Goal: Information Seeking & Learning: Learn about a topic

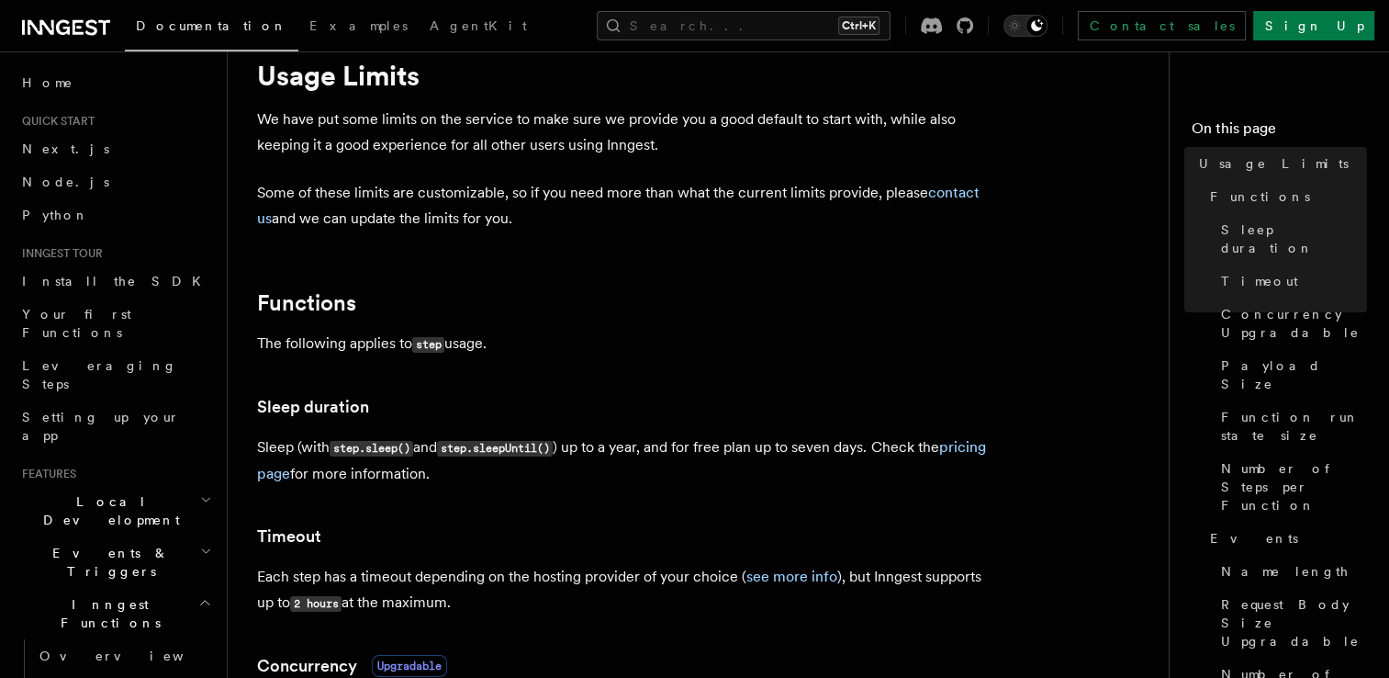
scroll to position [59, 0]
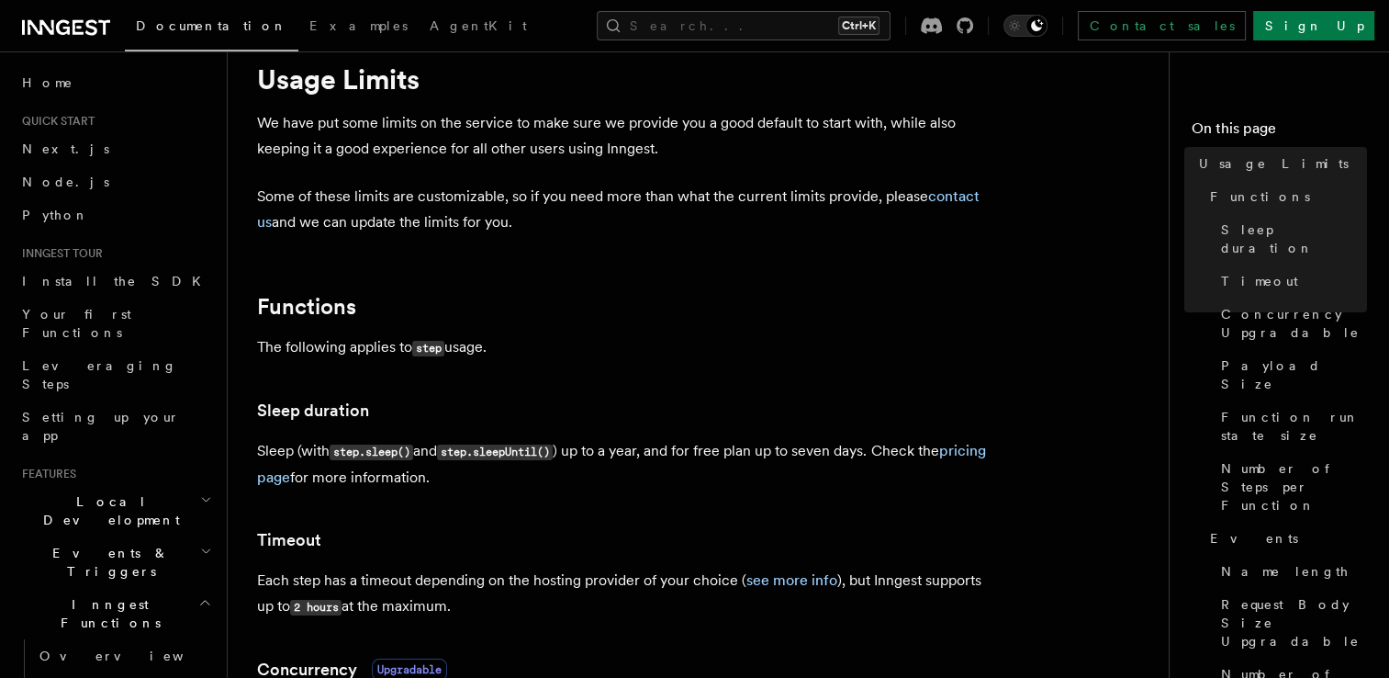
click at [537, 134] on p "We have put some limits on the service to make sure we provide you a good defau…" at bounding box center [624, 135] width 735 height 51
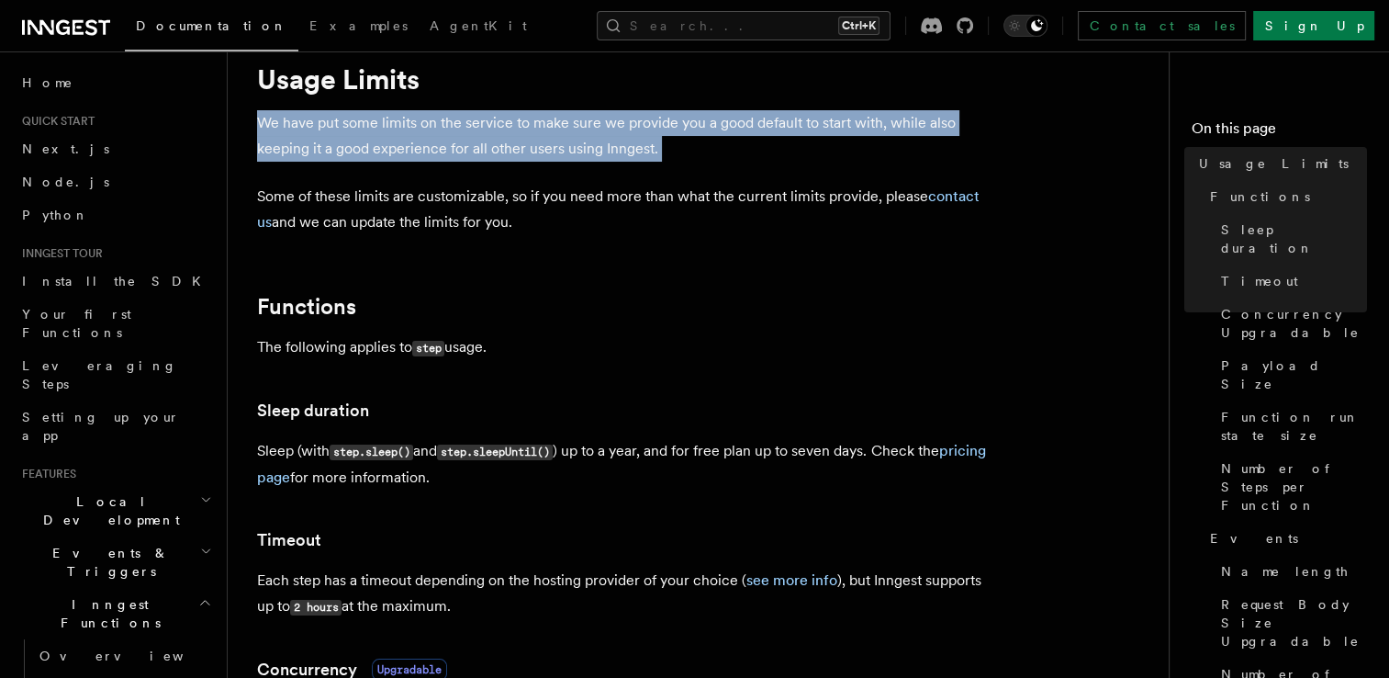
click at [537, 134] on p "We have put some limits on the service to make sure we provide you a good defau…" at bounding box center [624, 135] width 735 height 51
drag, startPoint x: 537, startPoint y: 134, endPoint x: 520, endPoint y: 157, distance: 28.8
click at [520, 157] on p "We have put some limits on the service to make sure we provide you a good defau…" at bounding box center [624, 135] width 735 height 51
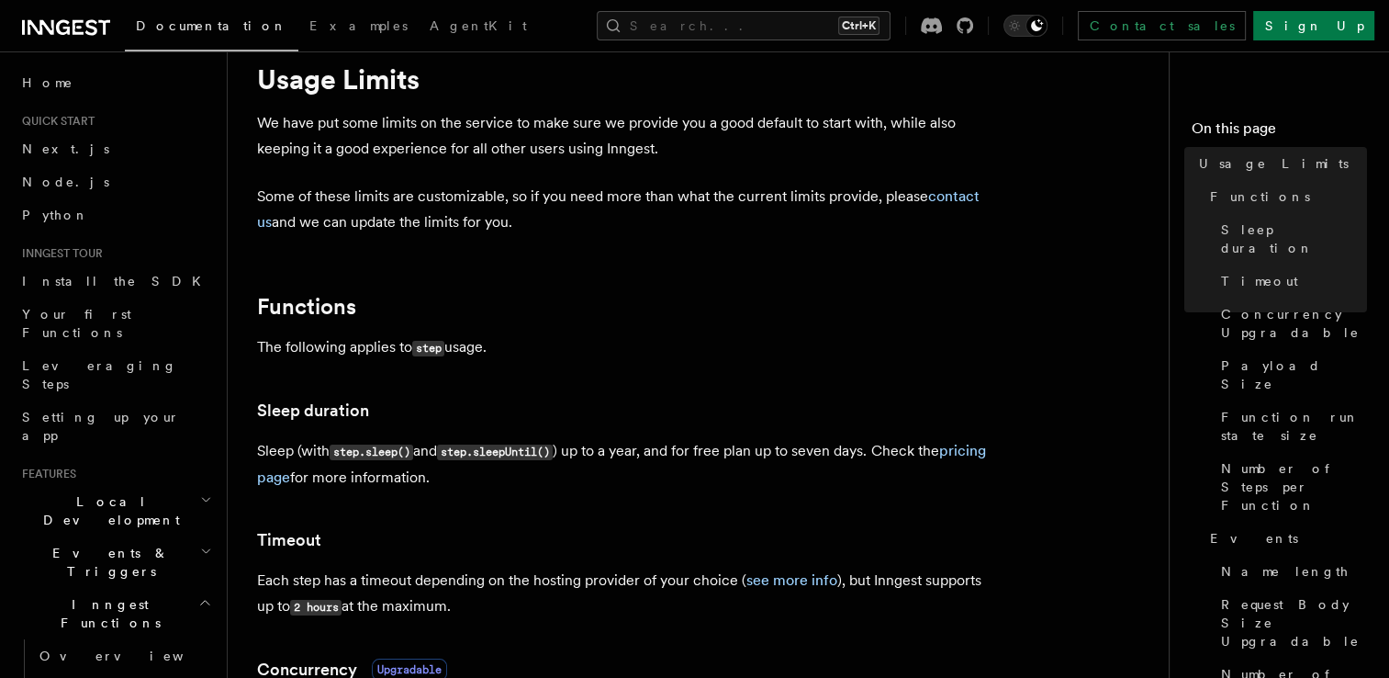
click at [511, 191] on p "Some of these limits are customizable, so if you need more than what the curren…" at bounding box center [624, 209] width 735 height 51
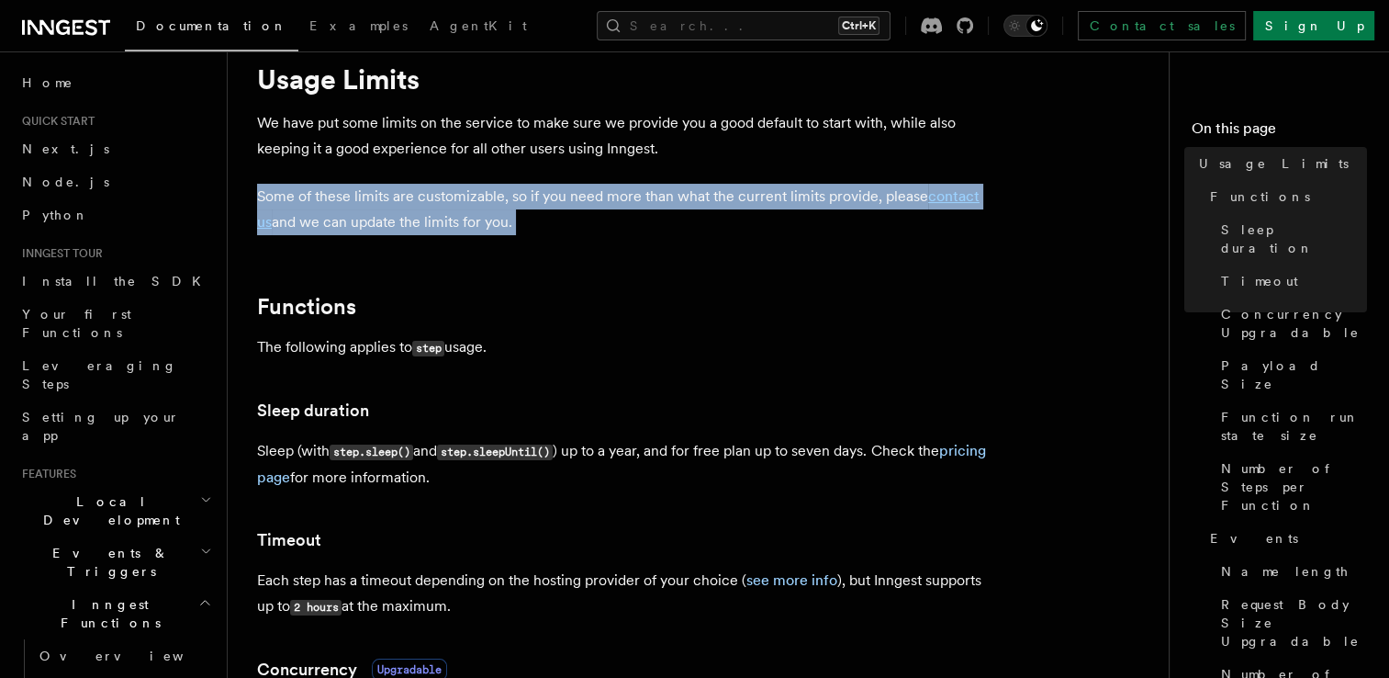
click at [511, 191] on p "Some of these limits are customizable, so if you need more than what the curren…" at bounding box center [624, 209] width 735 height 51
drag, startPoint x: 511, startPoint y: 191, endPoint x: 491, endPoint y: 204, distance: 23.2
click at [491, 204] on p "Some of these limits are customizable, so if you need more than what the curren…" at bounding box center [624, 209] width 735 height 51
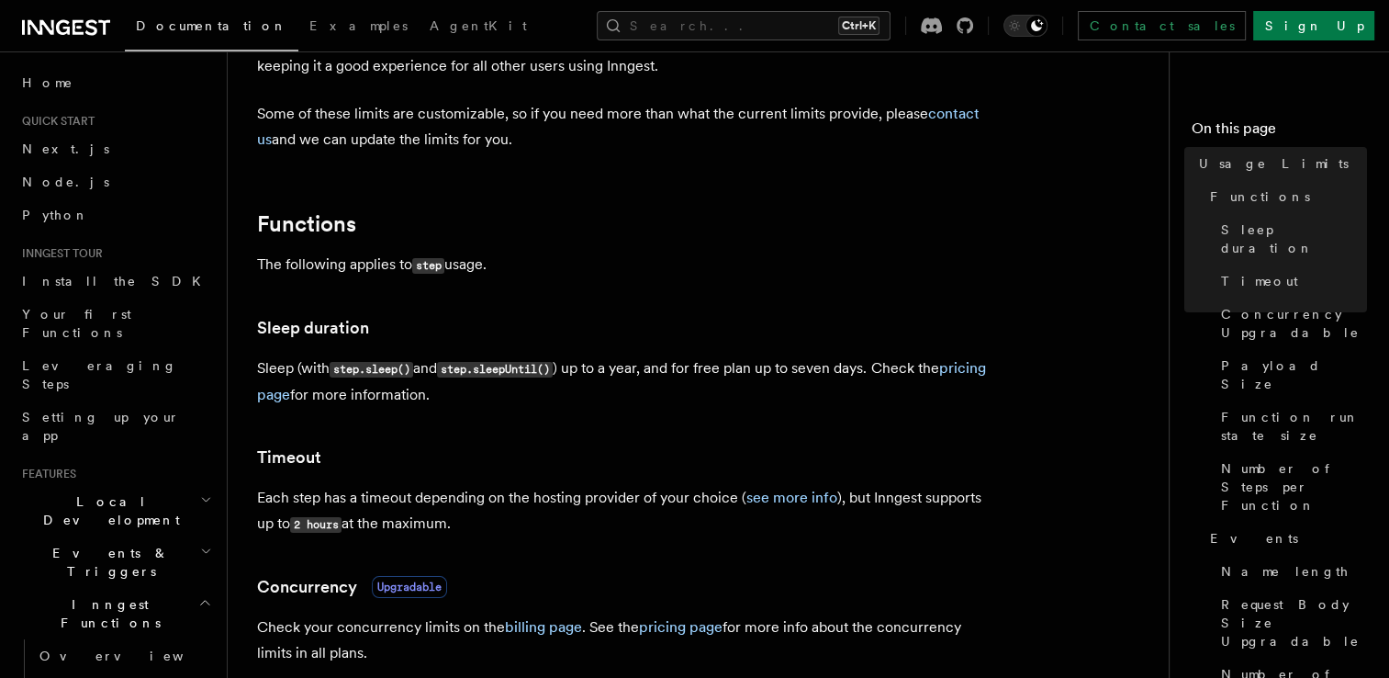
scroll to position [146, 0]
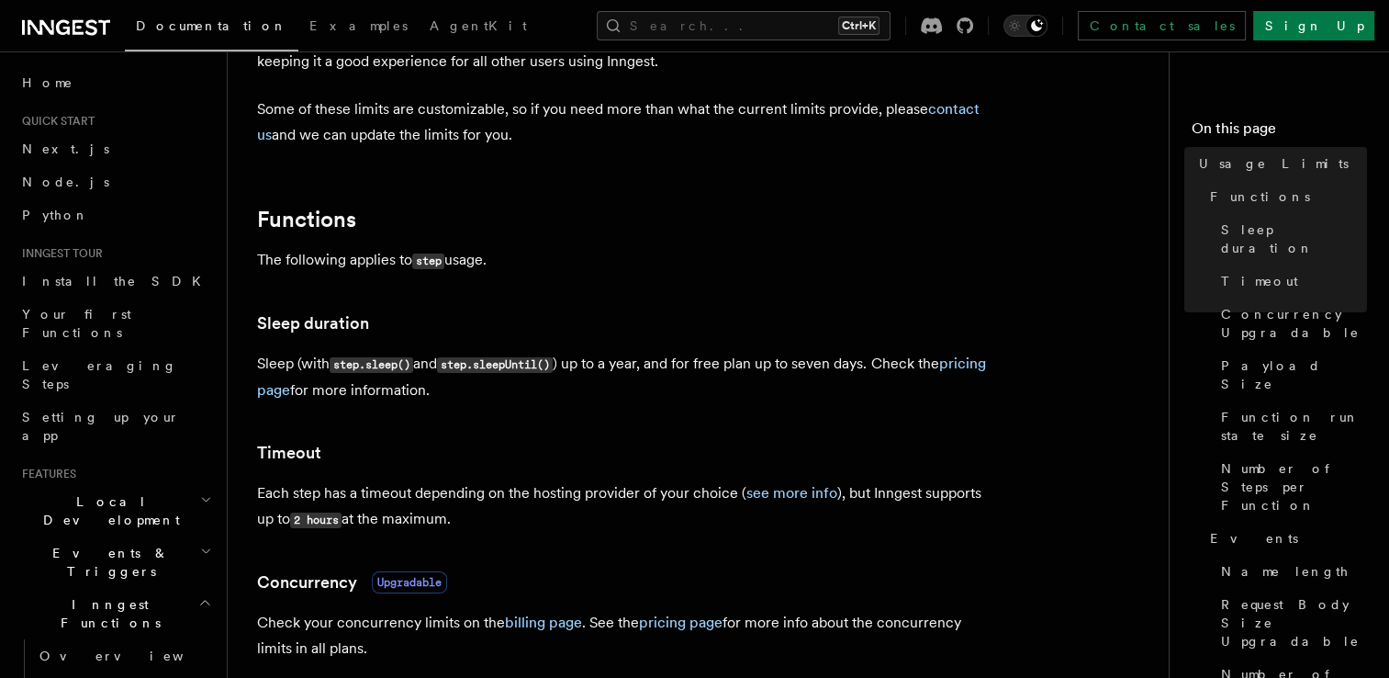
click at [432, 261] on code "step" at bounding box center [428, 261] width 32 height 16
drag, startPoint x: 432, startPoint y: 261, endPoint x: 531, endPoint y: 390, distance: 163.1
click at [531, 390] on p "Sleep (with step.sleep() and step.sleepUntil() ) up to a year, and for free pla…" at bounding box center [624, 377] width 735 height 52
click at [595, 366] on p "Sleep (with step.sleep() and step.sleepUntil() ) up to a year, and for free pla…" at bounding box center [624, 377] width 735 height 52
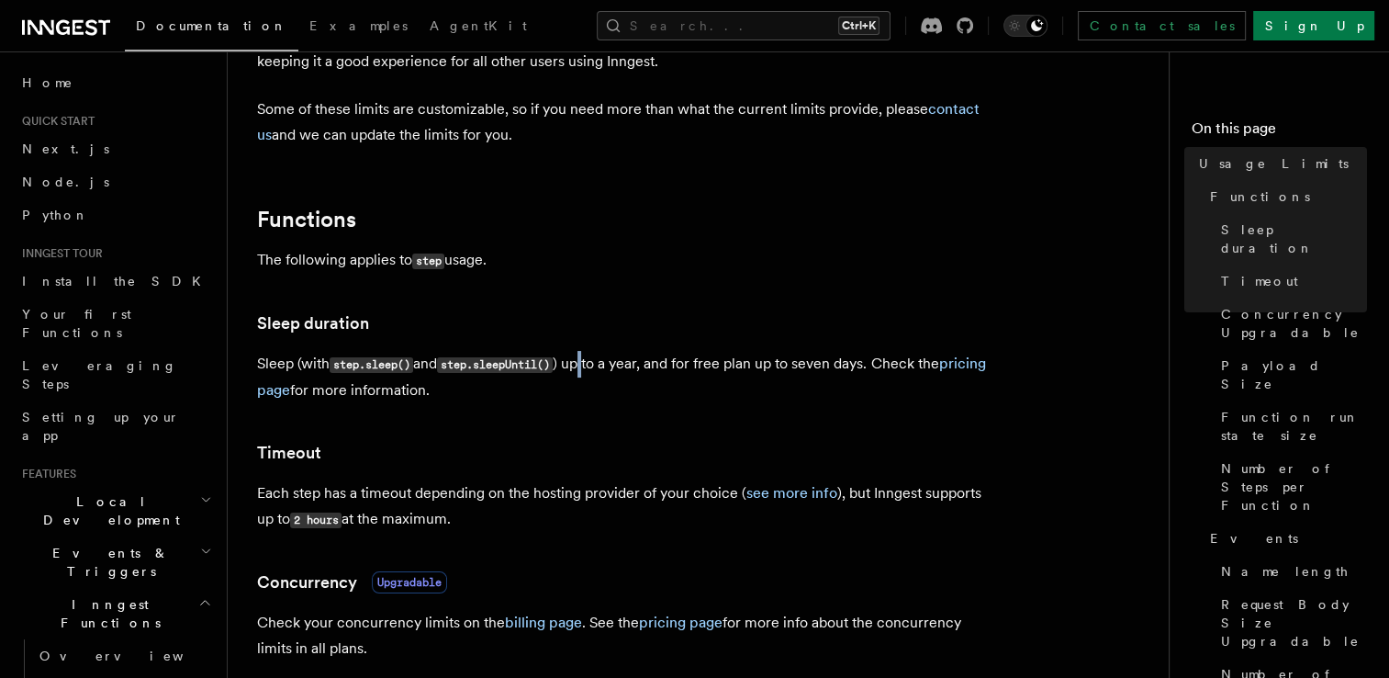
click at [595, 366] on p "Sleep (with step.sleep() and step.sleepUntil() ) up to a year, and for free pla…" at bounding box center [624, 377] width 735 height 52
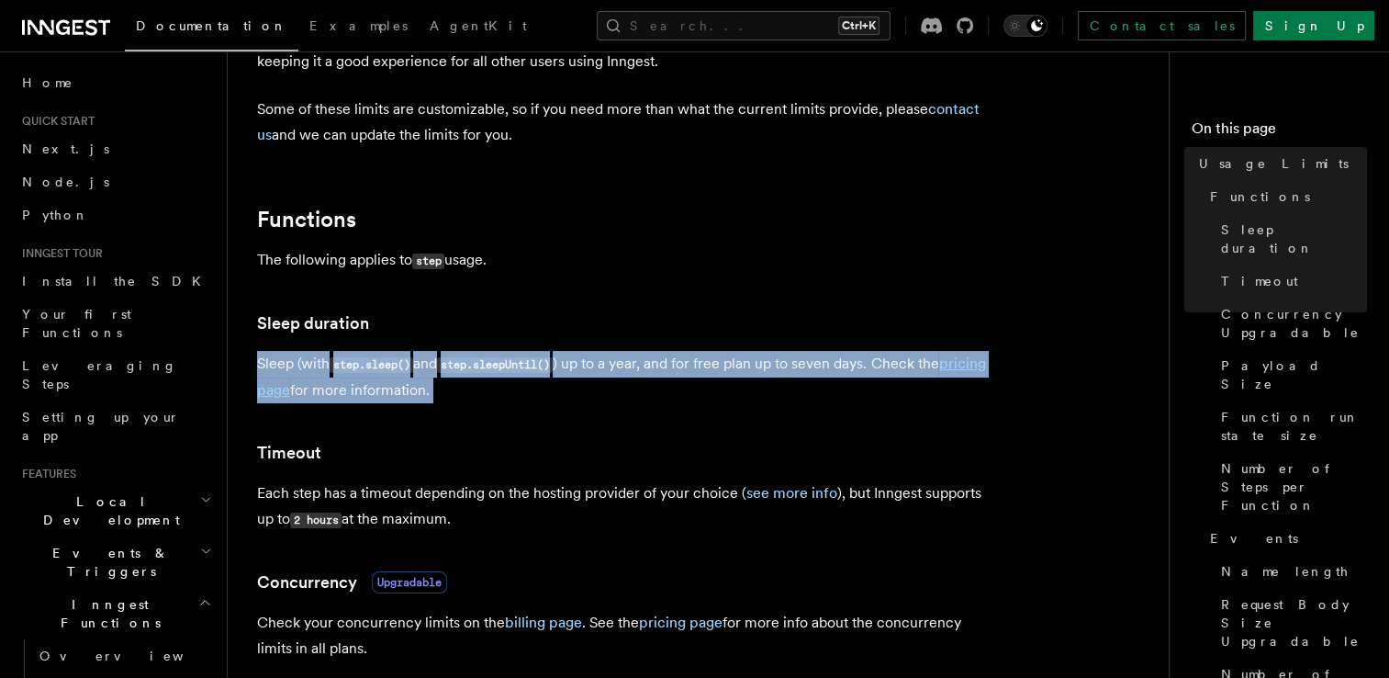
click at [595, 366] on p "Sleep (with step.sleep() and step.sleepUntil() ) up to a year, and for free pla…" at bounding box center [624, 377] width 735 height 52
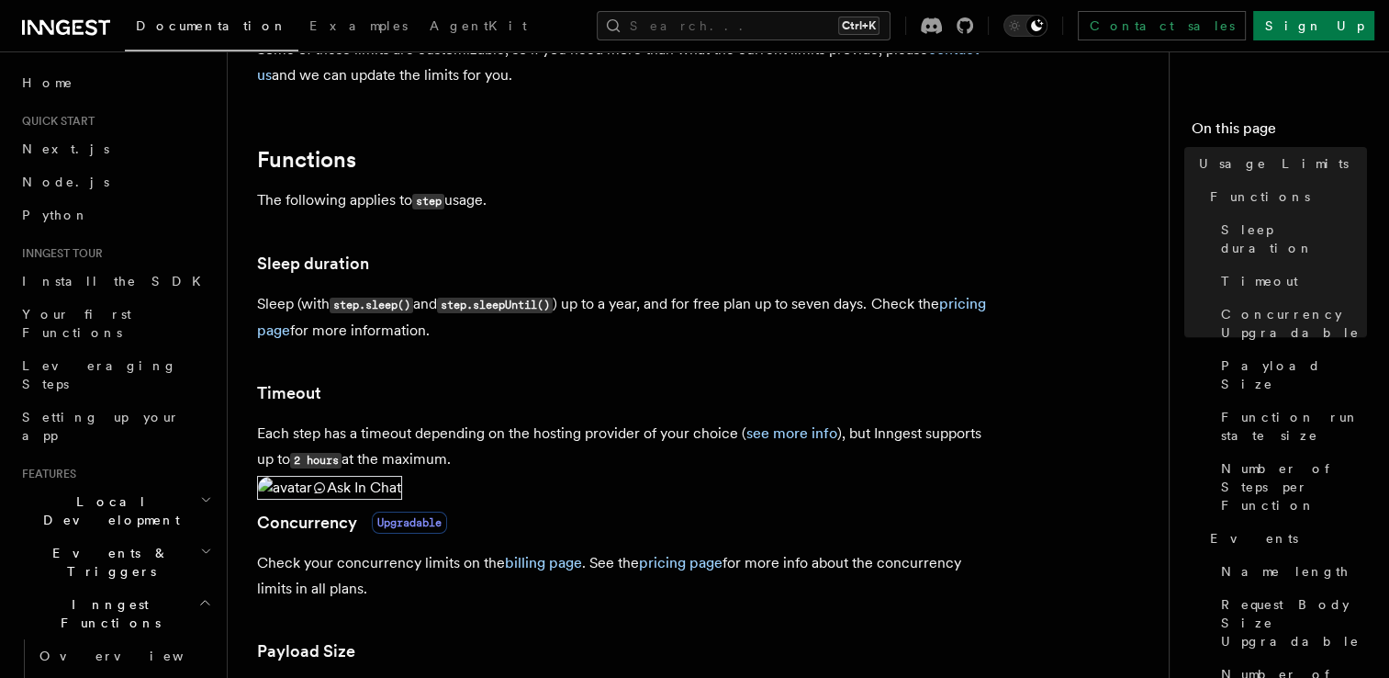
scroll to position [209, 0]
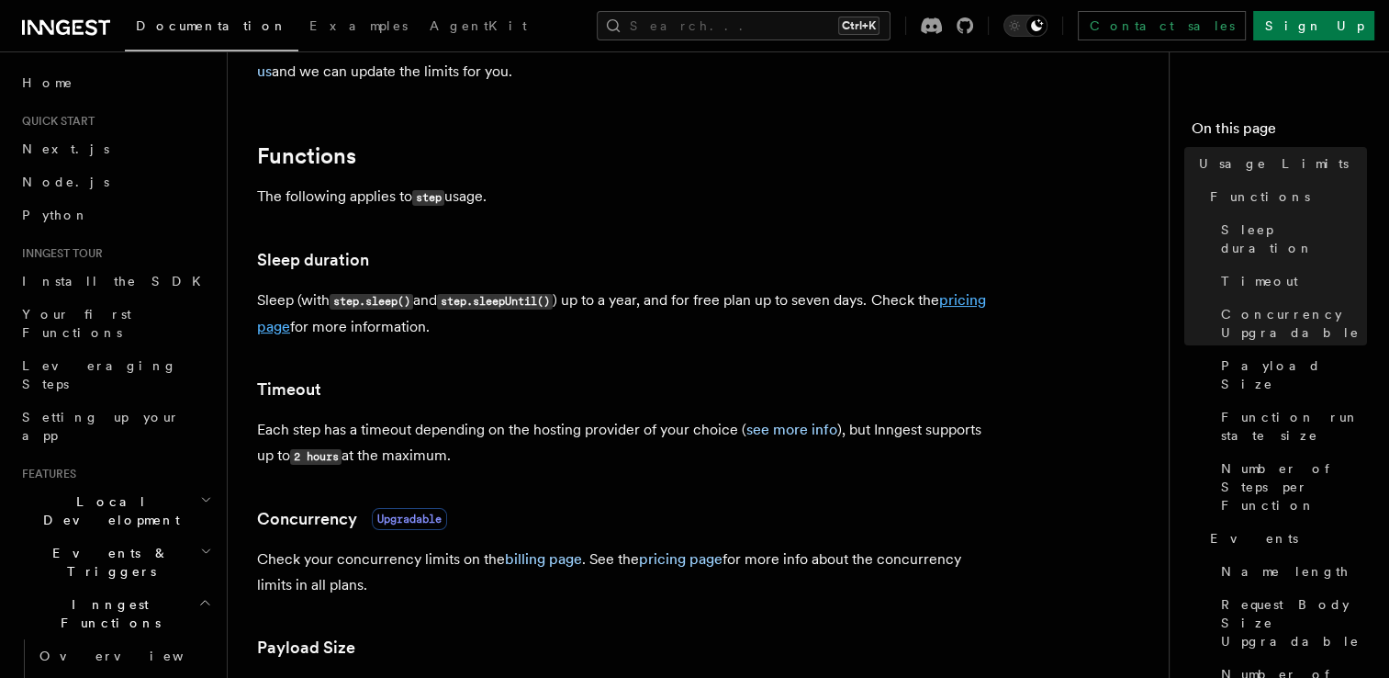
click at [335, 327] on link "pricing page" at bounding box center [621, 313] width 728 height 44
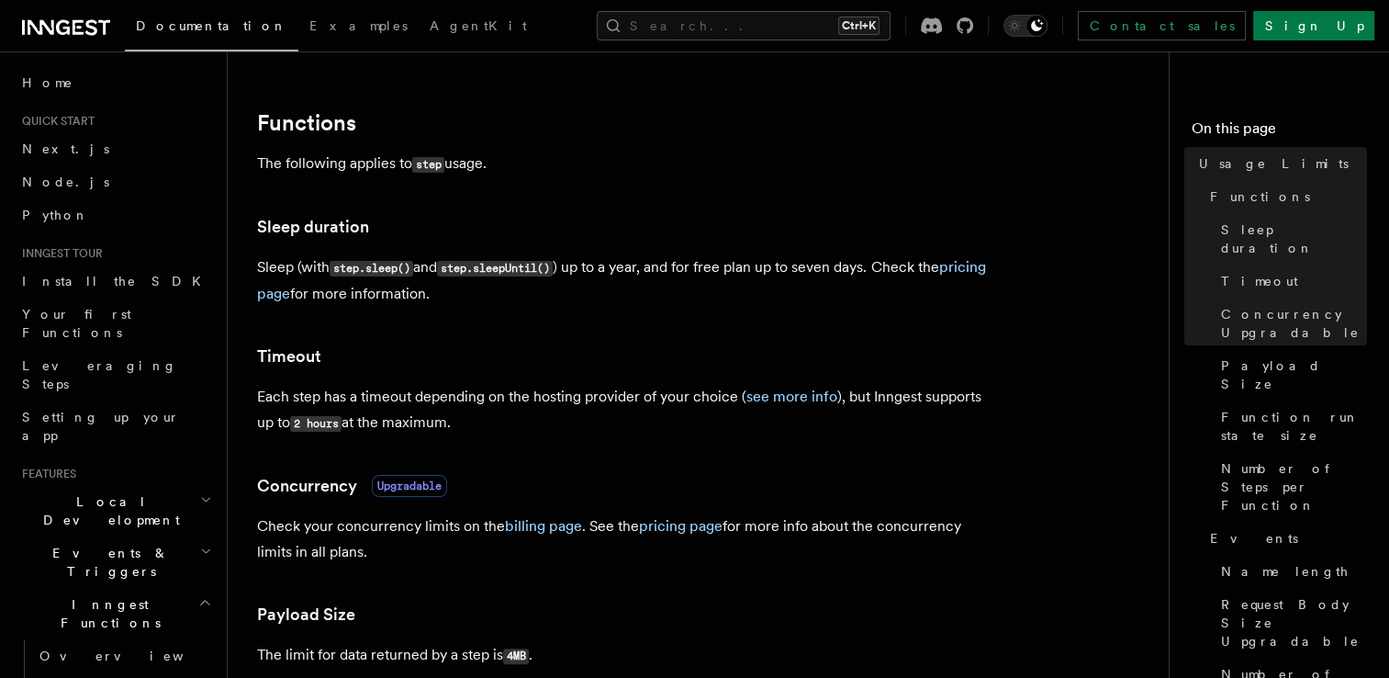
scroll to position [244, 0]
